Goal: Transaction & Acquisition: Purchase product/service

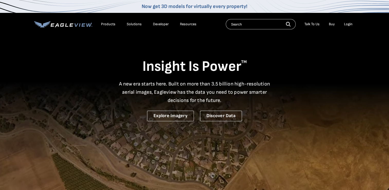
drag, startPoint x: 0, startPoint y: 0, endPoint x: 346, endPoint y: 25, distance: 346.5
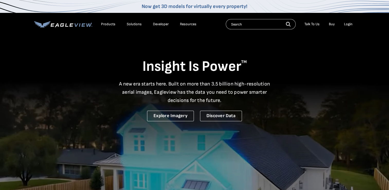
click at [346, 25] on div "Login" at bounding box center [348, 24] width 8 height 5
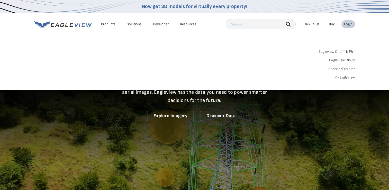
click at [348, 78] on link "MyEagleview" at bounding box center [345, 77] width 21 height 5
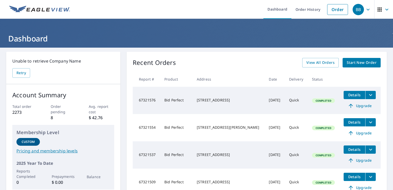
click at [359, 63] on span "Start New Order" at bounding box center [362, 62] width 30 height 6
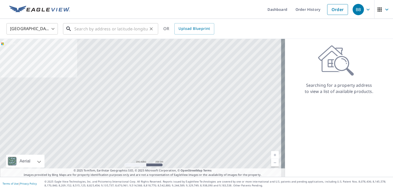
click at [130, 25] on input "text" at bounding box center [110, 29] width 73 height 14
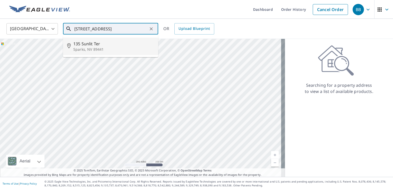
click at [119, 45] on span "135 Sunlit Ter" at bounding box center [113, 44] width 81 height 6
type input "135 Sunlit Ter Sparks, NV 89441"
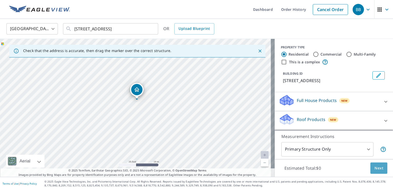
click at [374, 167] on span "Next" at bounding box center [378, 168] width 9 height 6
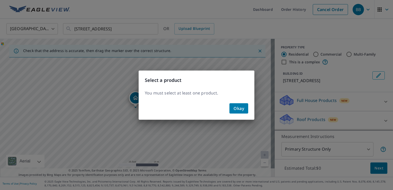
click at [246, 107] on button "Okay" at bounding box center [238, 108] width 19 height 10
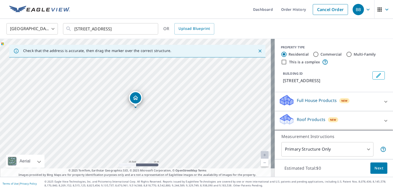
click at [347, 116] on div "Roof Products New" at bounding box center [329, 120] width 101 height 15
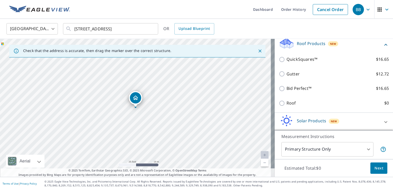
scroll to position [77, 0]
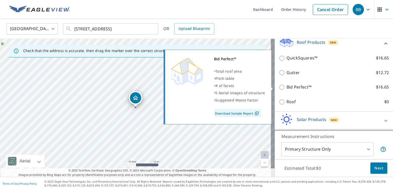
click at [301, 88] on p "Bid Perfect™" at bounding box center [298, 87] width 25 height 6
click at [286, 88] on input "Bid Perfect™ $16.65" at bounding box center [283, 87] width 8 height 6
checkbox input "true"
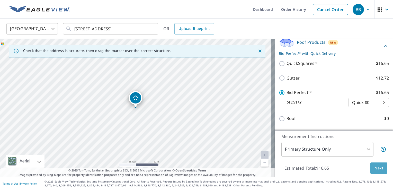
click at [375, 168] on span "Next" at bounding box center [378, 168] width 9 height 6
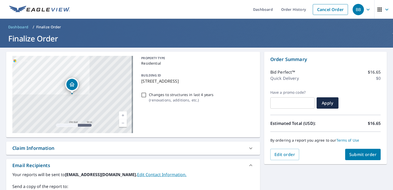
click at [355, 153] on span "Submit order" at bounding box center [363, 154] width 28 height 6
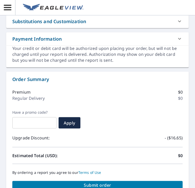
scroll to position [330, 0]
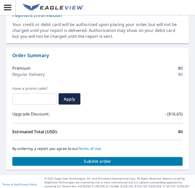
click at [106, 159] on span "Submit order" at bounding box center [97, 162] width 162 height 6
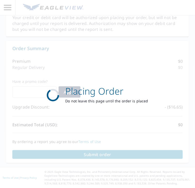
scroll to position [292, 0]
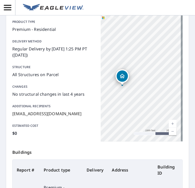
scroll to position [133, 0]
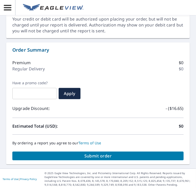
scroll to position [336, 0]
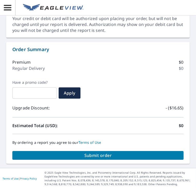
click at [126, 153] on span "Submit order" at bounding box center [97, 156] width 163 height 6
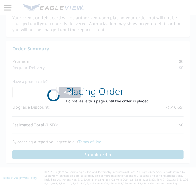
scroll to position [298, 0]
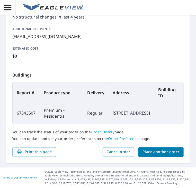
scroll to position [139, 0]
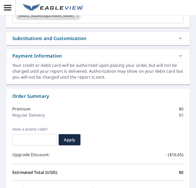
scroll to position [330, 0]
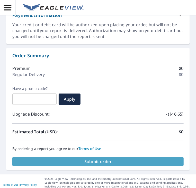
click at [122, 159] on span "Submit order" at bounding box center [97, 162] width 163 height 6
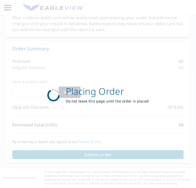
scroll to position [292, 0]
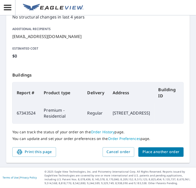
scroll to position [132, 0]
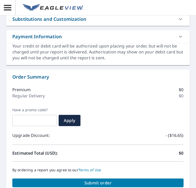
scroll to position [330, 0]
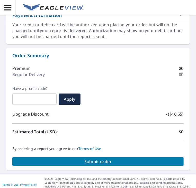
click at [108, 159] on span "Submit order" at bounding box center [97, 162] width 163 height 6
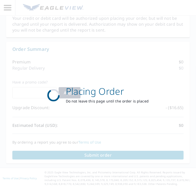
scroll to position [292, 0]
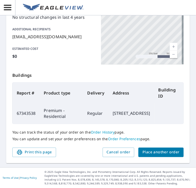
click at [141, 78] on p "Buildings" at bounding box center [97, 74] width 171 height 16
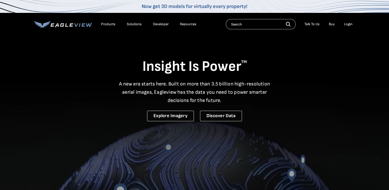
click at [349, 25] on div "Login" at bounding box center [348, 24] width 8 height 5
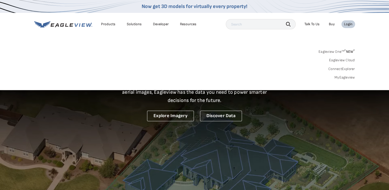
click at [341, 75] on div "Eagleview One™ * NEW * Eagleview Cloud ConnectExplorer MyEagleview" at bounding box center [194, 64] width 321 height 32
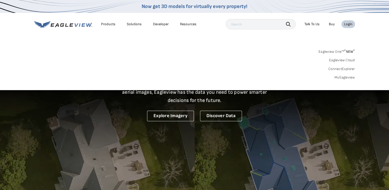
click at [341, 77] on link "MyEagleview" at bounding box center [345, 77] width 21 height 5
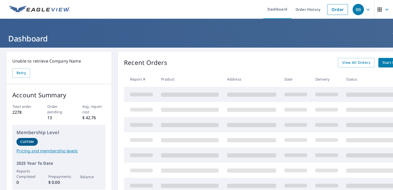
click at [387, 63] on span "Start New Order" at bounding box center [397, 62] width 30 height 6
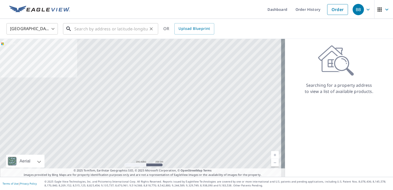
click at [92, 25] on input "text" at bounding box center [110, 29] width 73 height 14
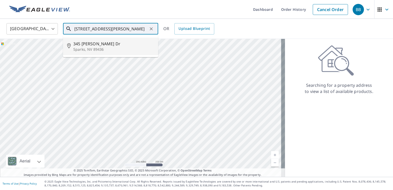
click at [106, 46] on span "345 [PERSON_NAME] Dr" at bounding box center [113, 44] width 81 height 6
type input "[STREET_ADDRESS][PERSON_NAME][PERSON_NAME]"
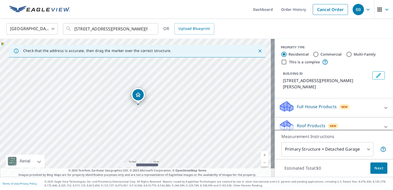
drag, startPoint x: 115, startPoint y: 122, endPoint x: 142, endPoint y: 100, distance: 34.4
click at [142, 100] on div "[STREET_ADDRESS][PERSON_NAME][PERSON_NAME]" at bounding box center [137, 108] width 275 height 138
drag, startPoint x: 153, startPoint y: 94, endPoint x: 125, endPoint y: 120, distance: 38.4
click at [125, 120] on div "[STREET_ADDRESS][PERSON_NAME][PERSON_NAME]" at bounding box center [137, 108] width 275 height 138
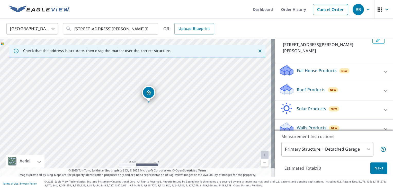
scroll to position [37, 0]
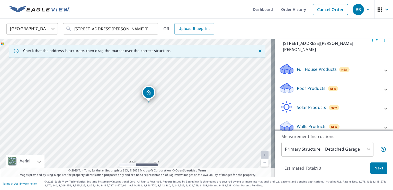
click at [349, 83] on div "Roof Products New" at bounding box center [329, 89] width 101 height 15
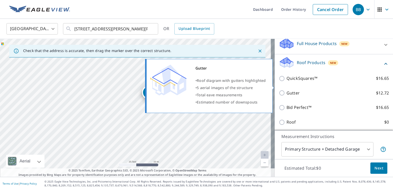
scroll to position [89, 0]
